Goal: Task Accomplishment & Management: Use online tool/utility

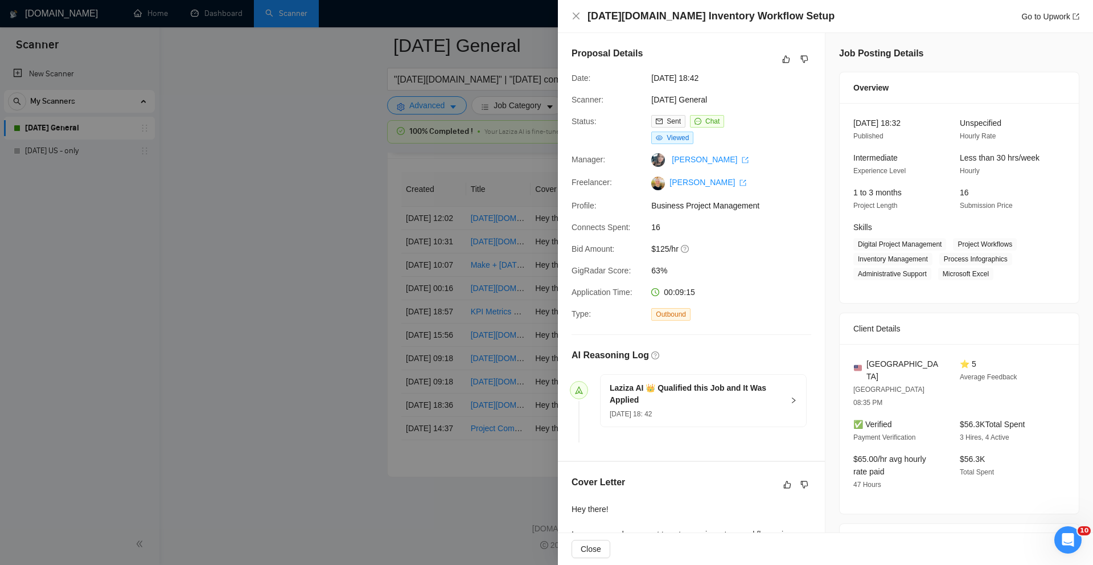
scroll to position [263, 0]
click at [779, 127] on div "Status: Sent Chat Viewed" at bounding box center [687, 129] width 240 height 29
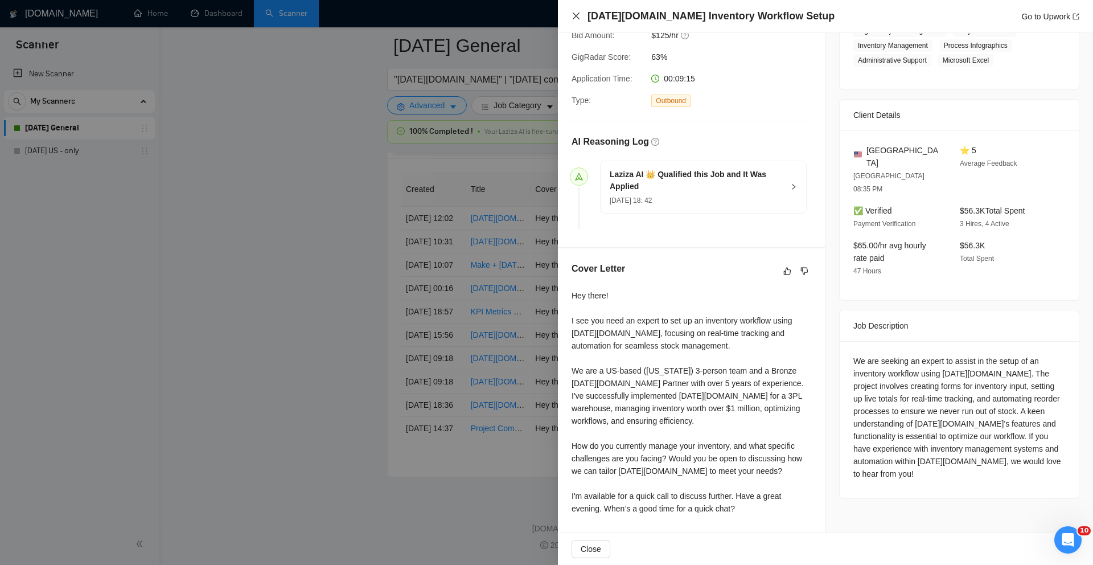
click at [576, 21] on div "[DATE][DOMAIN_NAME] Inventory Workflow Setup Go to Upwork" at bounding box center [826, 16] width 508 height 14
drag, startPoint x: 576, startPoint y: 17, endPoint x: 569, endPoint y: 28, distance: 14.1
click at [577, 17] on icon "close" at bounding box center [576, 16] width 7 height 7
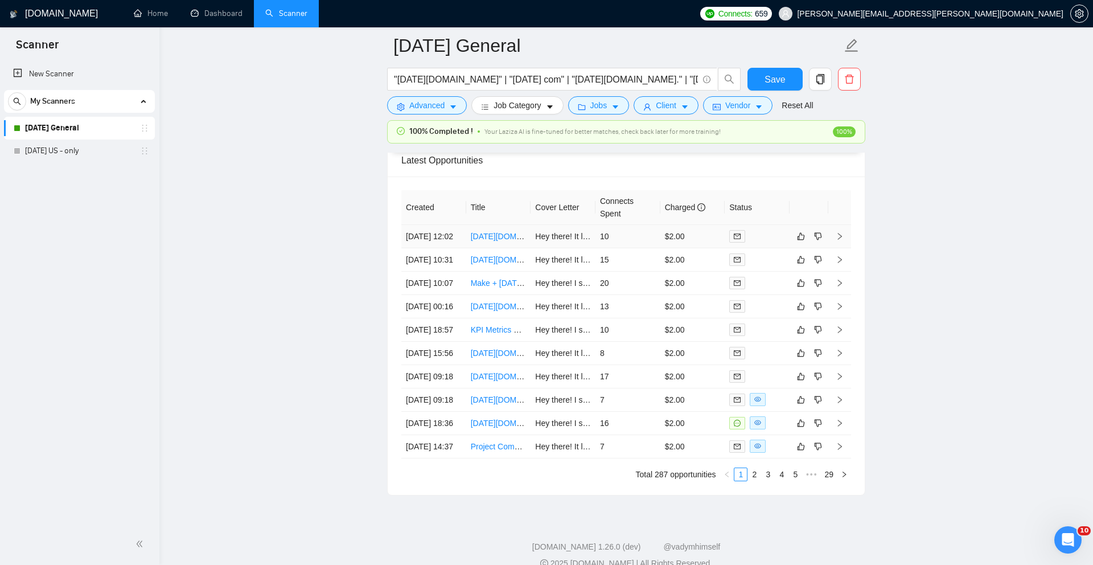
scroll to position [3022, 0]
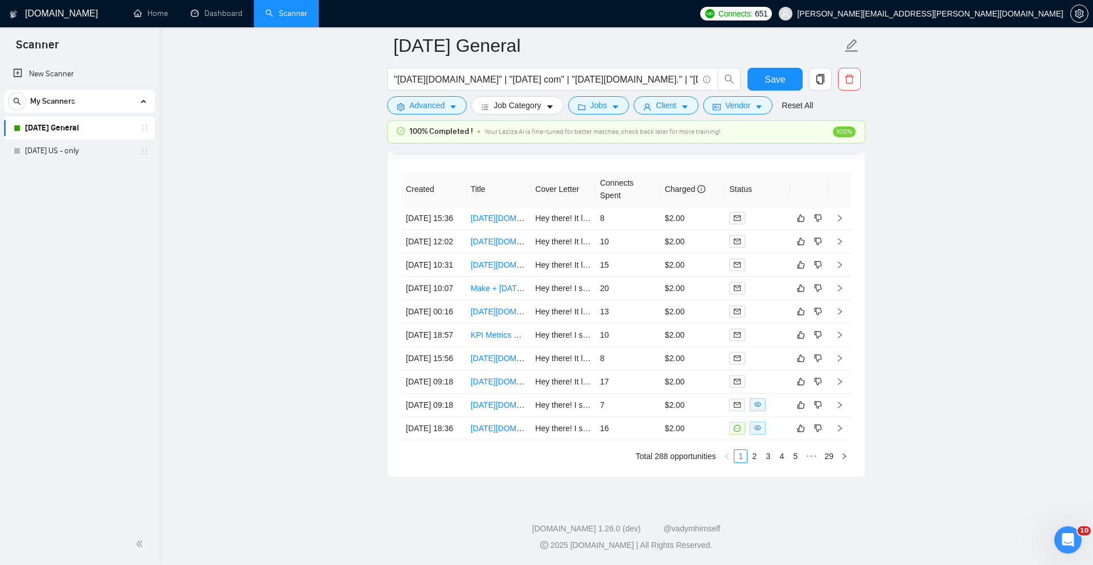
scroll to position [3007, 0]
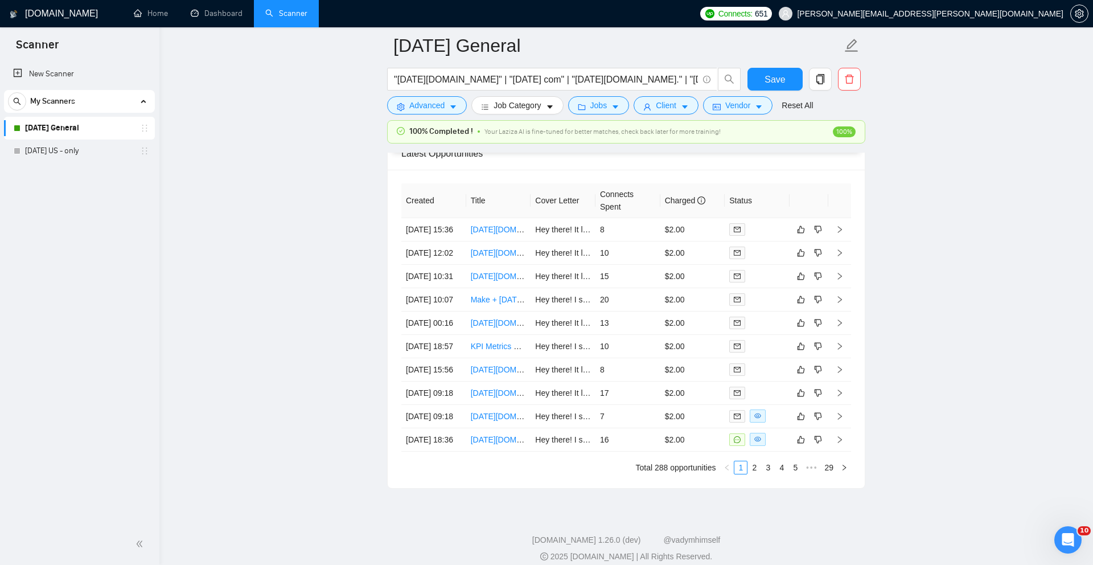
click at [40, 14] on h1 "[DOMAIN_NAME]" at bounding box center [61, 13] width 73 height 27
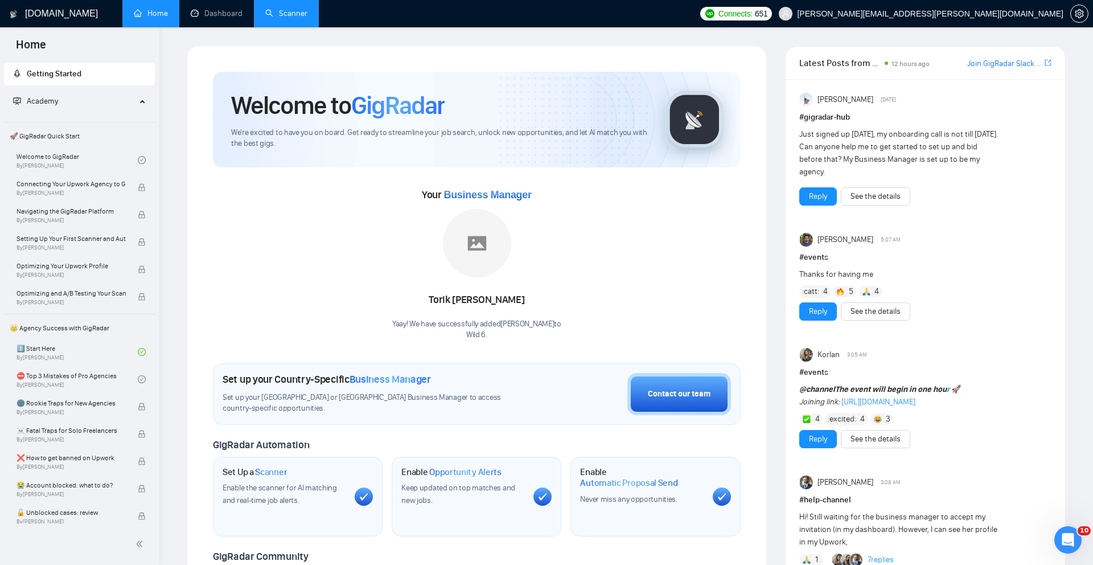
click at [300, 18] on link "Scanner" at bounding box center [286, 14] width 42 height 10
